Goal: Transaction & Acquisition: Purchase product/service

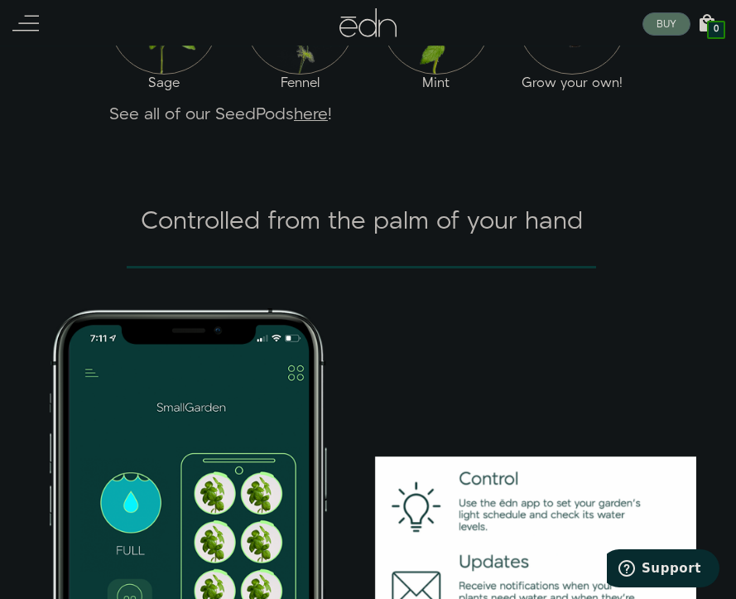
scroll to position [2084, 0]
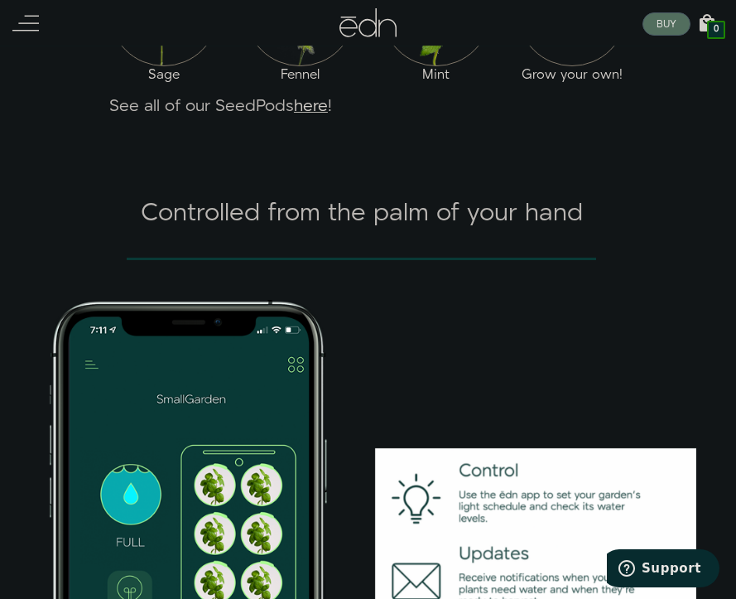
click at [319, 118] on link "here" at bounding box center [311, 105] width 34 height 23
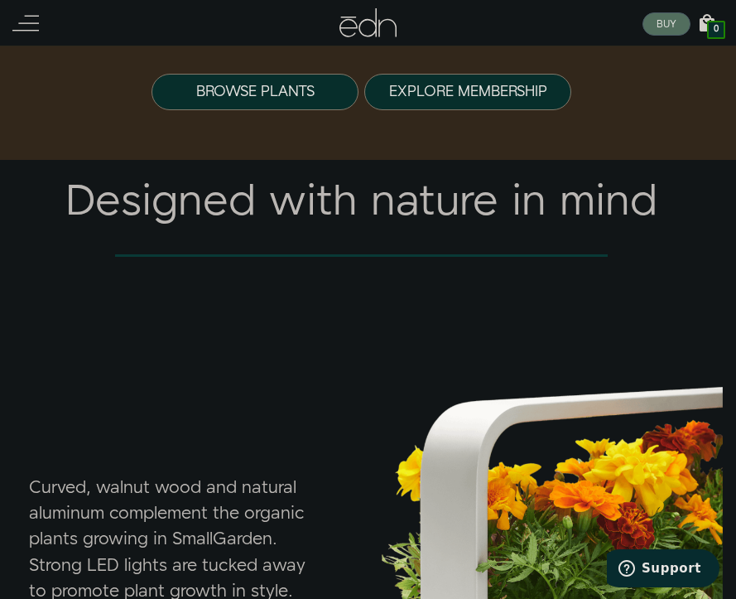
scroll to position [4805, 0]
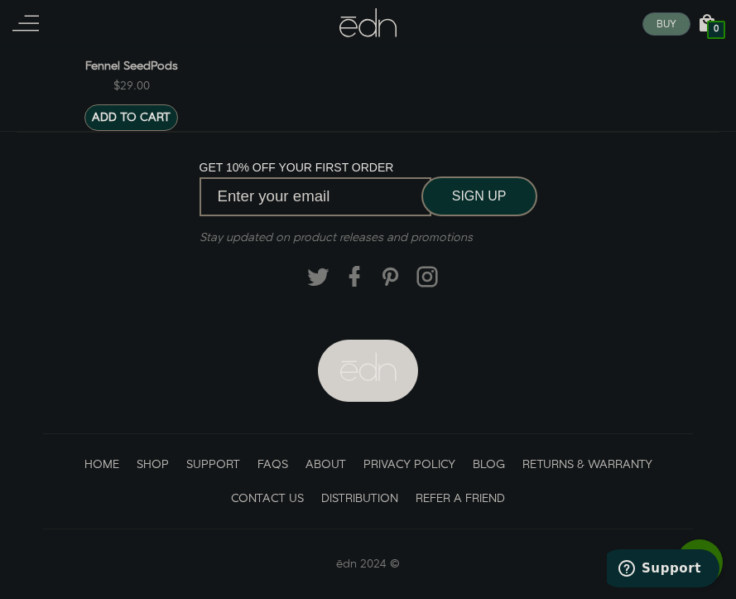
scroll to position [2634, 0]
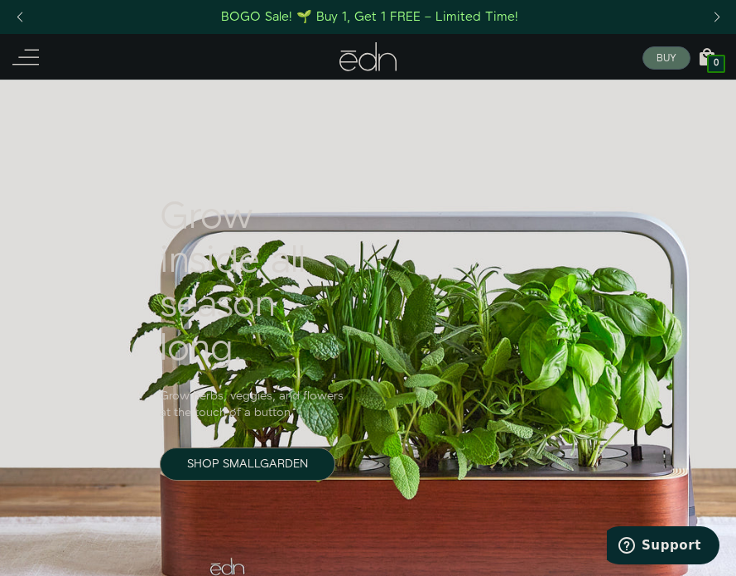
click at [31, 56] on icon at bounding box center [25, 57] width 27 height 27
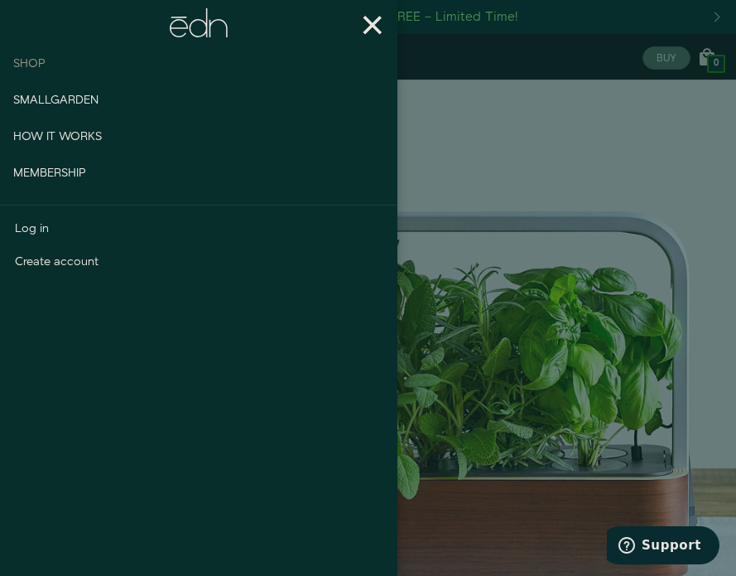
click at [31, 65] on span "Shop" at bounding box center [29, 64] width 32 height 17
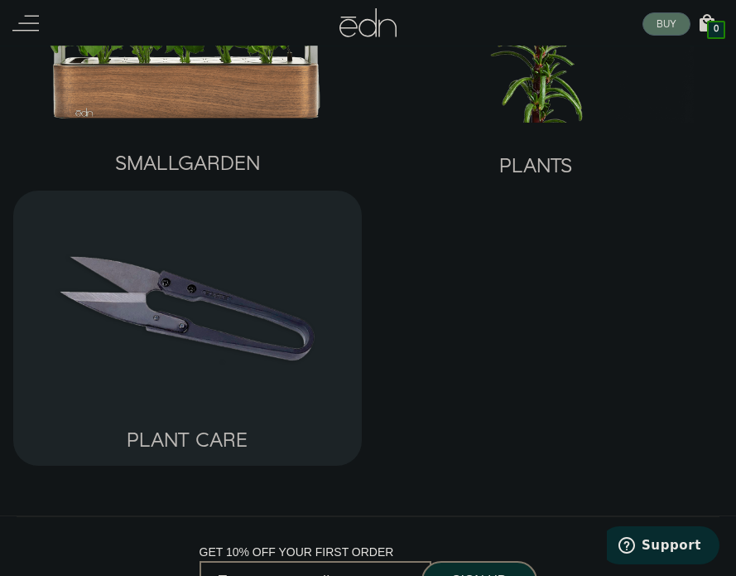
scroll to position [159, 0]
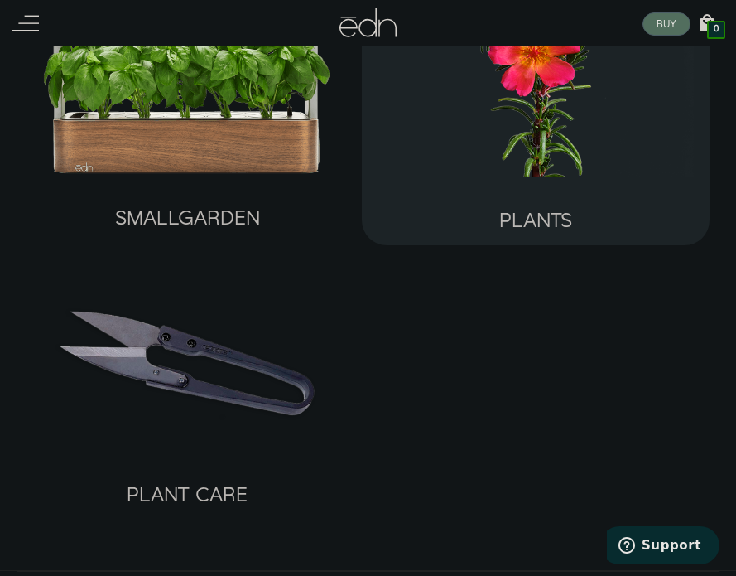
click at [522, 155] on img at bounding box center [536, 73] width 322 height 206
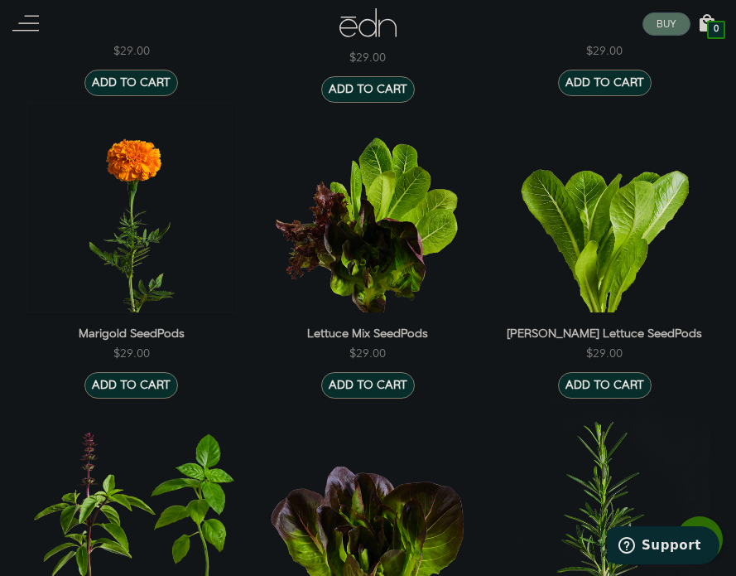
scroll to position [1196, 0]
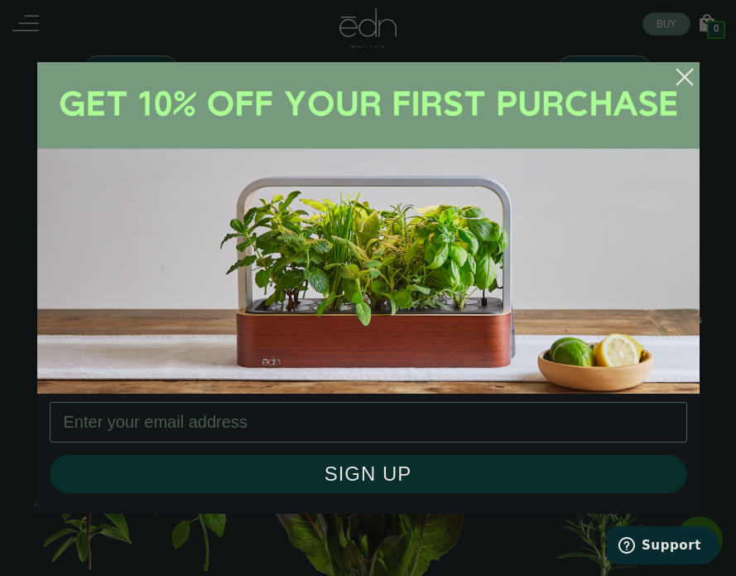
click at [680, 76] on circle "Close dialog" at bounding box center [685, 77] width 36 height 36
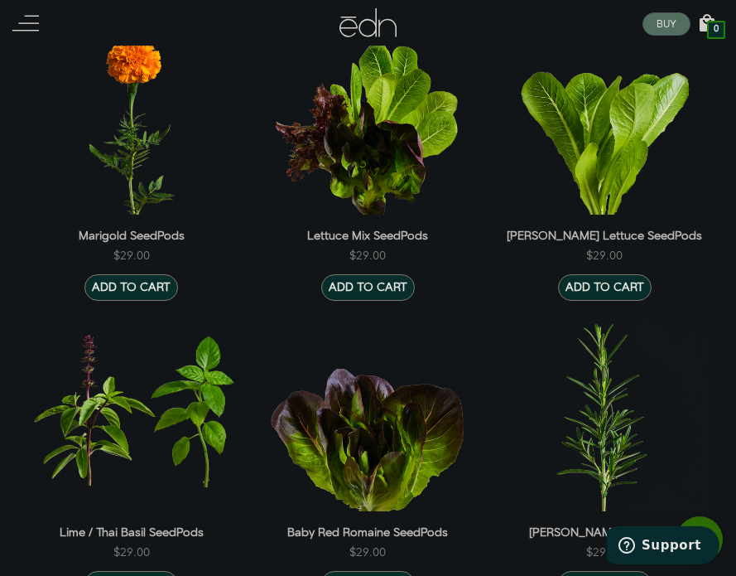
scroll to position [1284, 0]
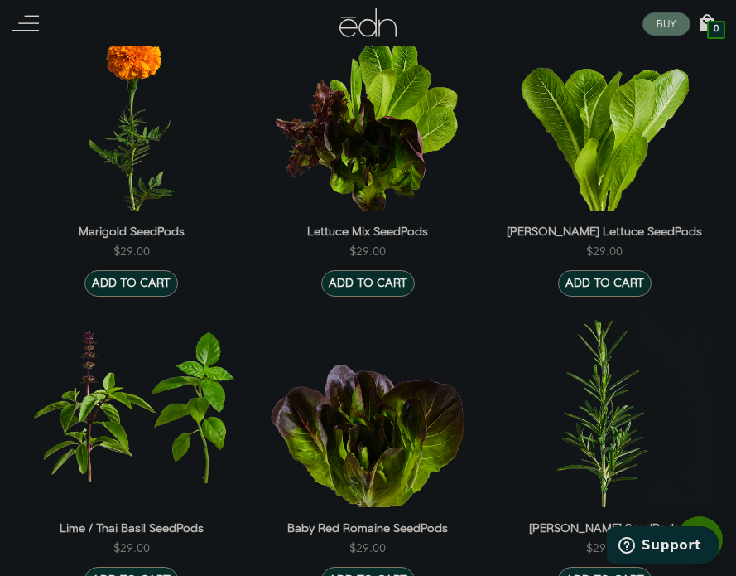
click at [150, 201] on img at bounding box center [132, 106] width 210 height 210
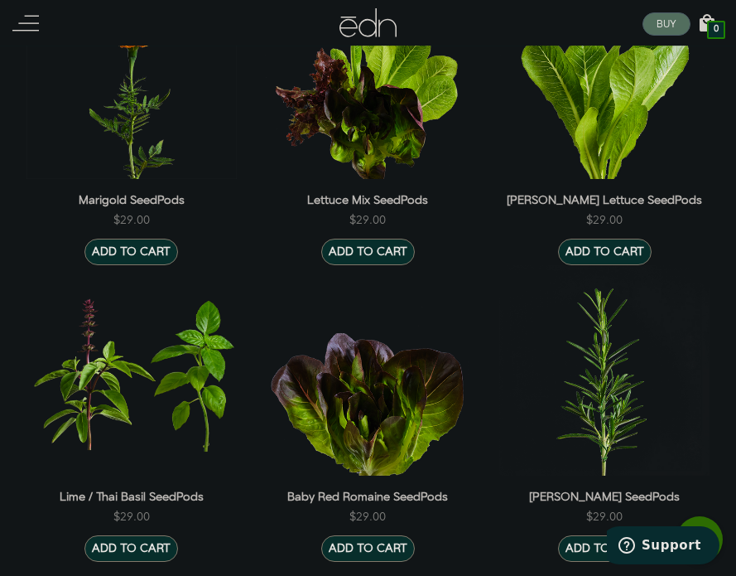
scroll to position [1331, 0]
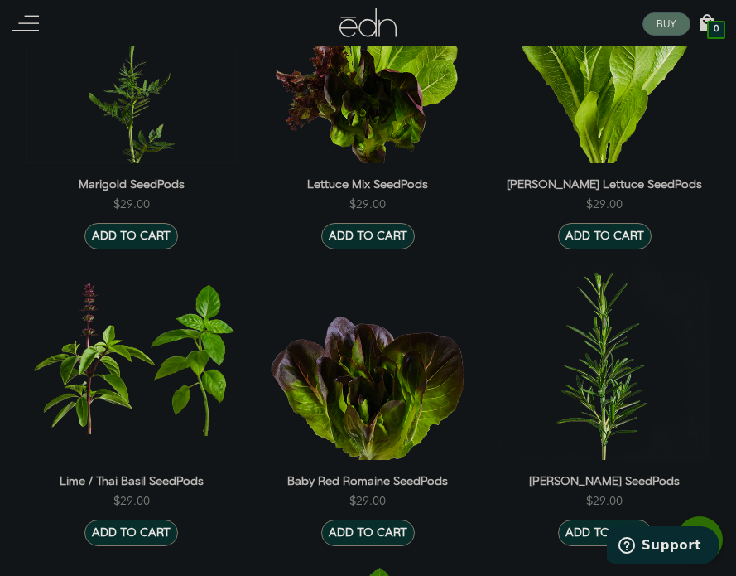
click at [601, 119] on img at bounding box center [605, 59] width 210 height 210
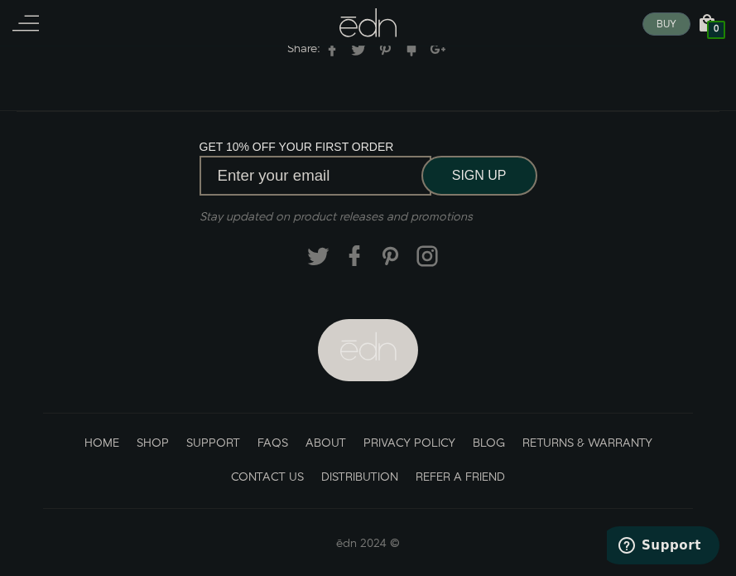
scroll to position [1392, 0]
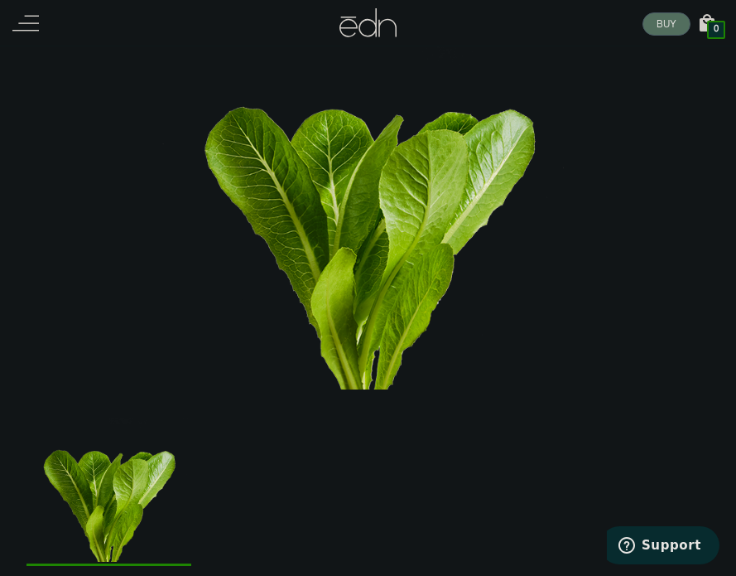
scroll to position [142, 0]
